Goal: Information Seeking & Learning: Find specific fact

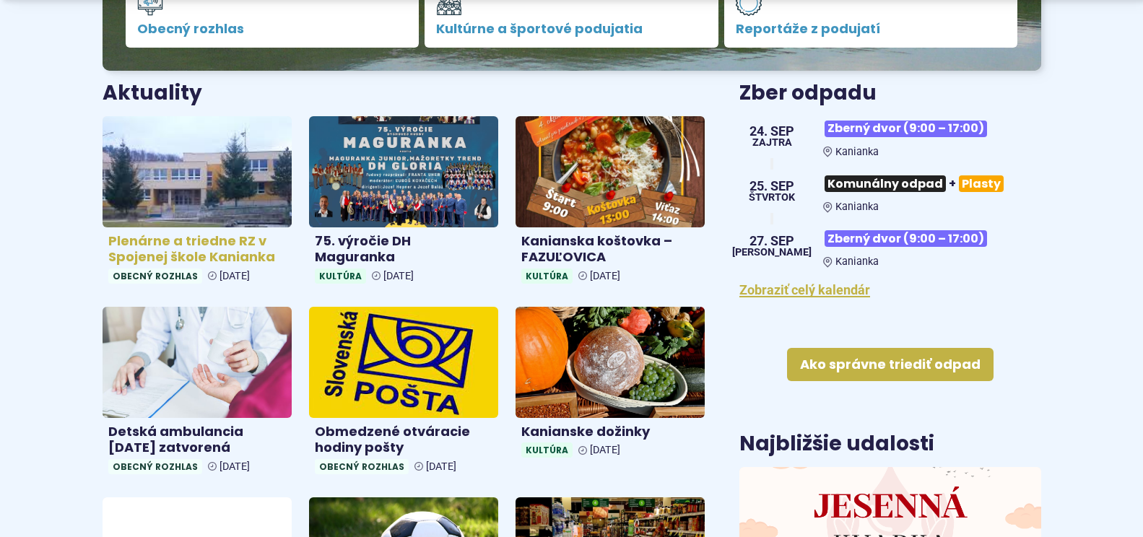
scroll to position [577, 0]
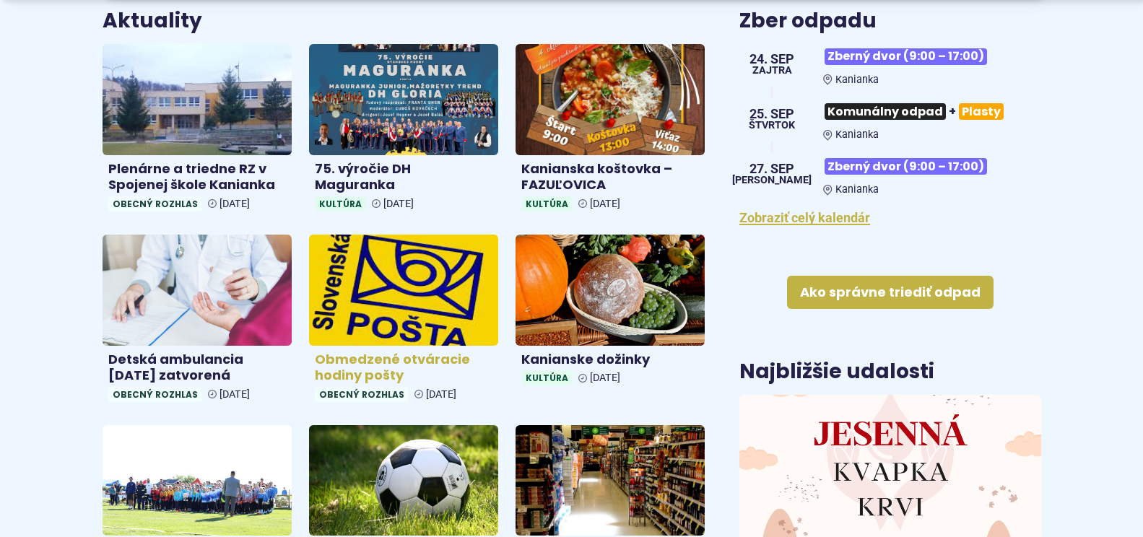
click at [404, 300] on img at bounding box center [404, 290] width 218 height 128
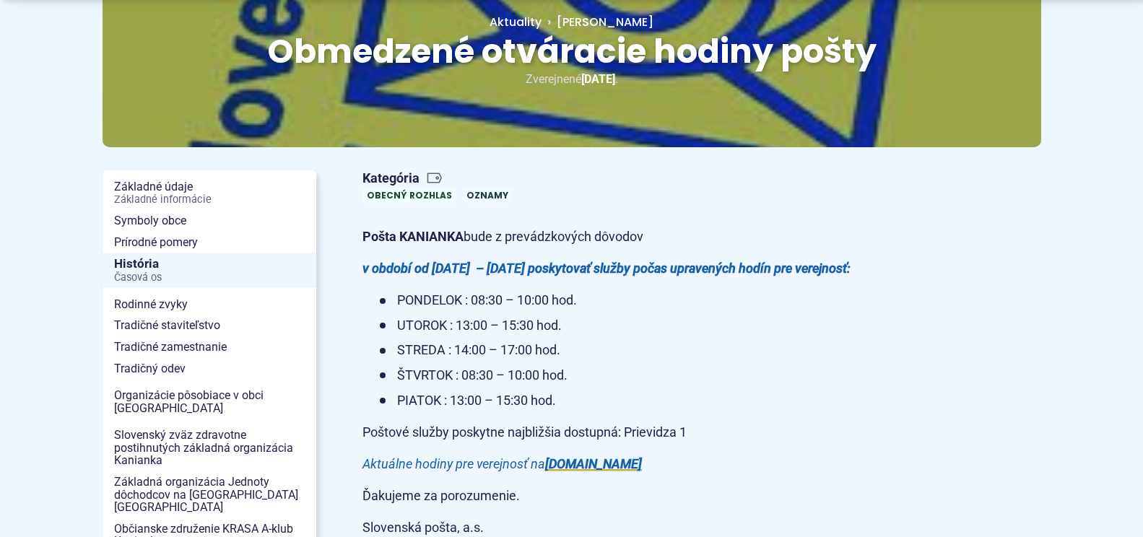
scroll to position [217, 0]
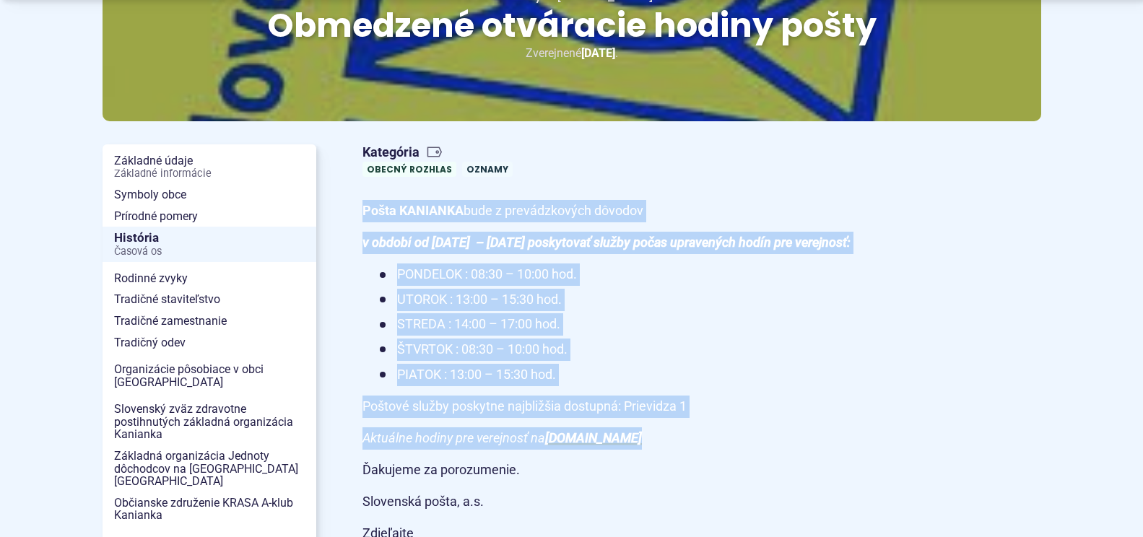
drag, startPoint x: 352, startPoint y: 205, endPoint x: 352, endPoint y: 478, distance: 272.9
click at [355, 479] on article "Kategória Obecný rozhlas Oznamy Pošta KANIANKA bude z prevádzkových dôvodov v o…" at bounding box center [701, 361] width 725 height 445
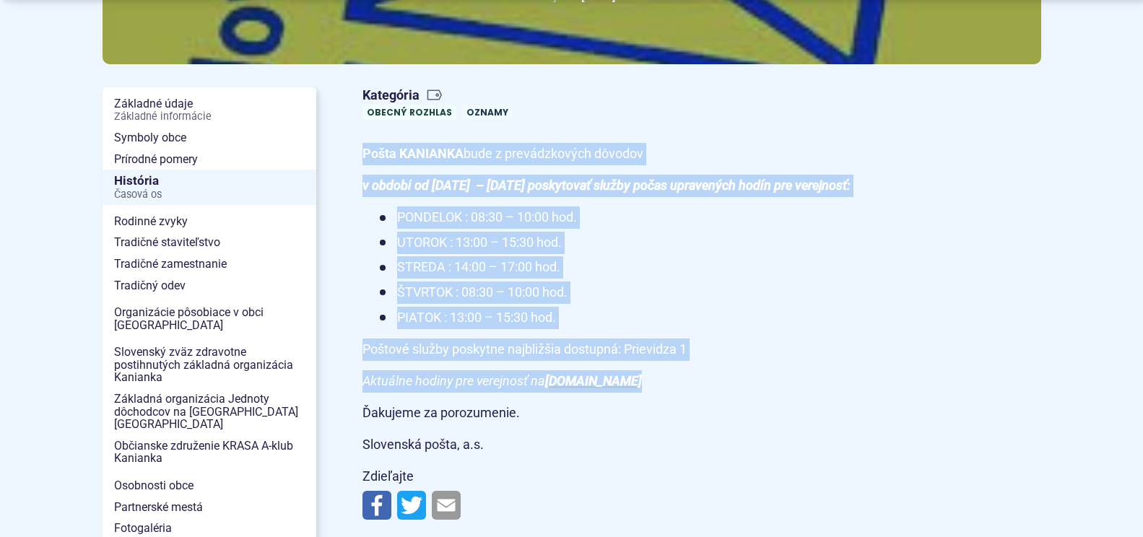
scroll to position [361, 0]
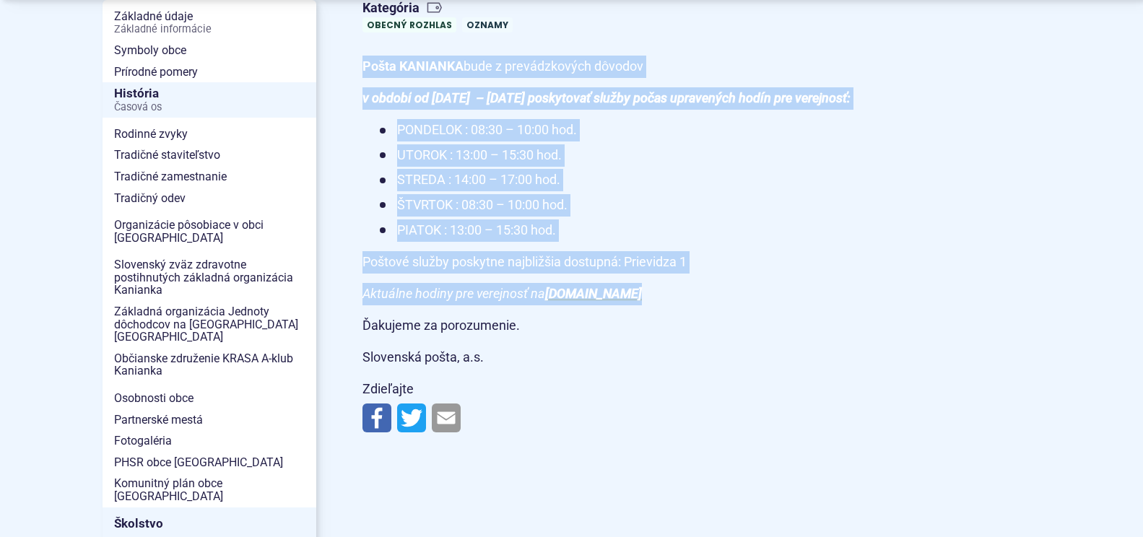
click at [481, 191] on li "STREDA : 14:00 – 17:00 hod." at bounding box center [627, 180] width 495 height 22
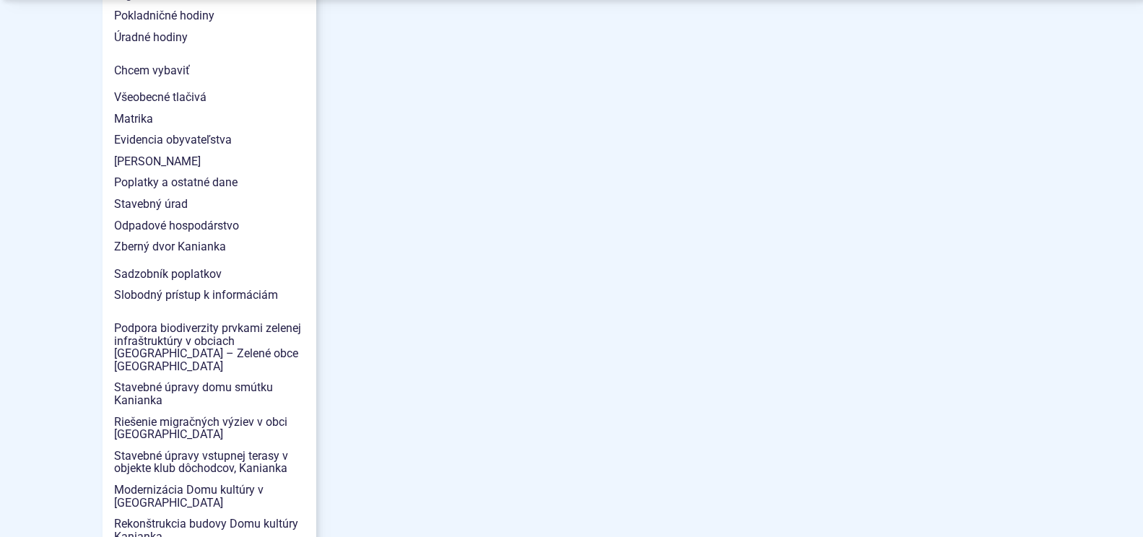
scroll to position [1732, 0]
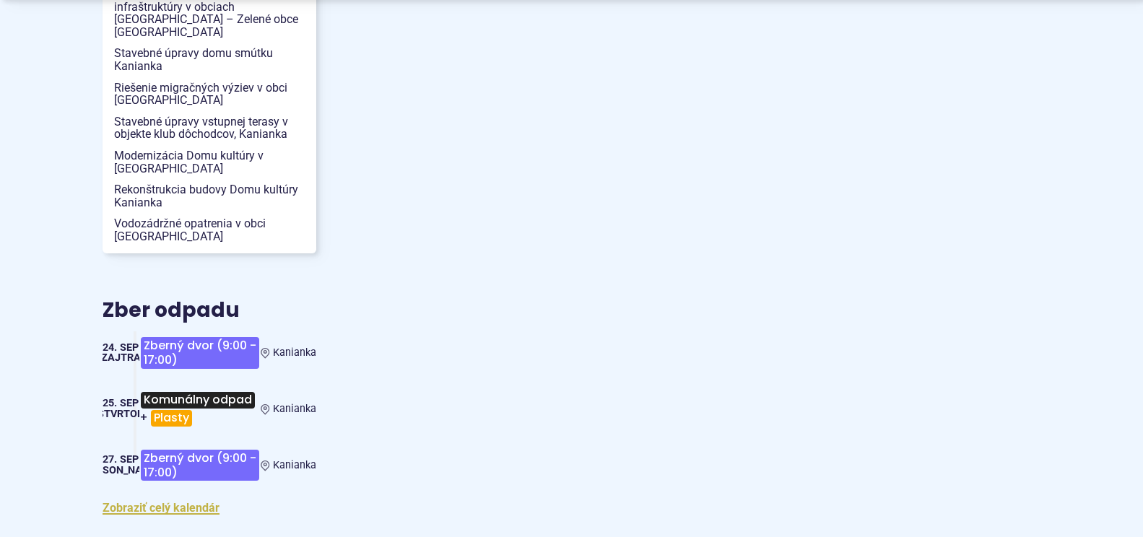
drag, startPoint x: 585, startPoint y: 362, endPoint x: 660, endPoint y: 565, distance: 217.2
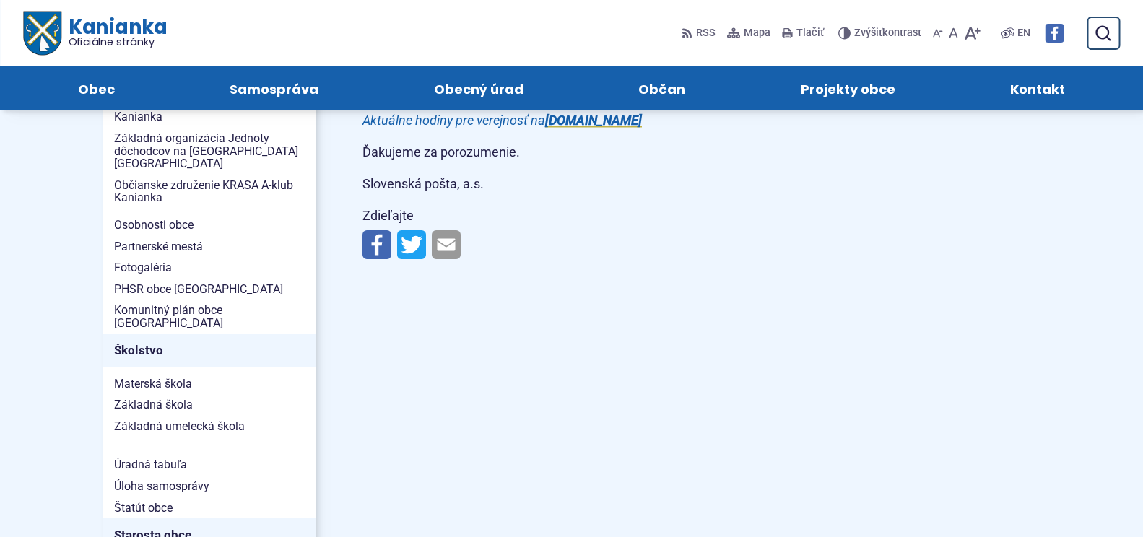
scroll to position [217, 0]
